Goal: Information Seeking & Learning: Check status

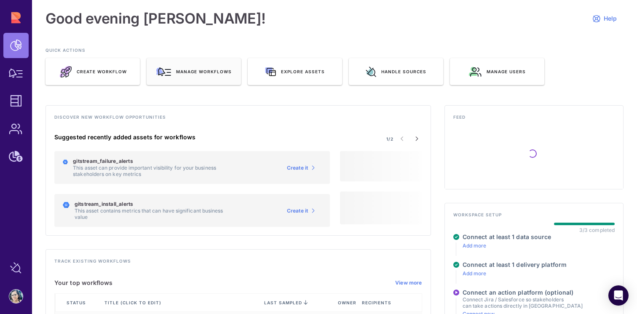
click at [194, 78] on div "Manage workflows" at bounding box center [194, 71] width 94 height 27
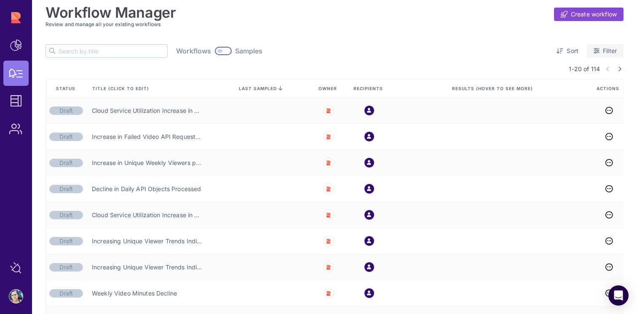
click at [595, 52] on icon at bounding box center [597, 51] width 6 height 6
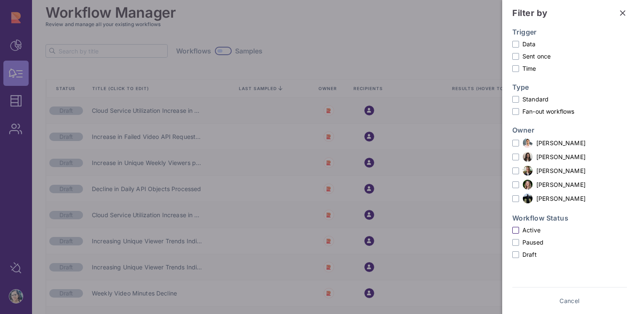
click at [525, 231] on label "Active" at bounding box center [570, 230] width 115 height 9
click at [0, 0] on input "Active" at bounding box center [0, 0] width 0 height 0
click at [610, 308] on link "Show results" at bounding box center [600, 301] width 56 height 13
